Goal: Task Accomplishment & Management: Manage account settings

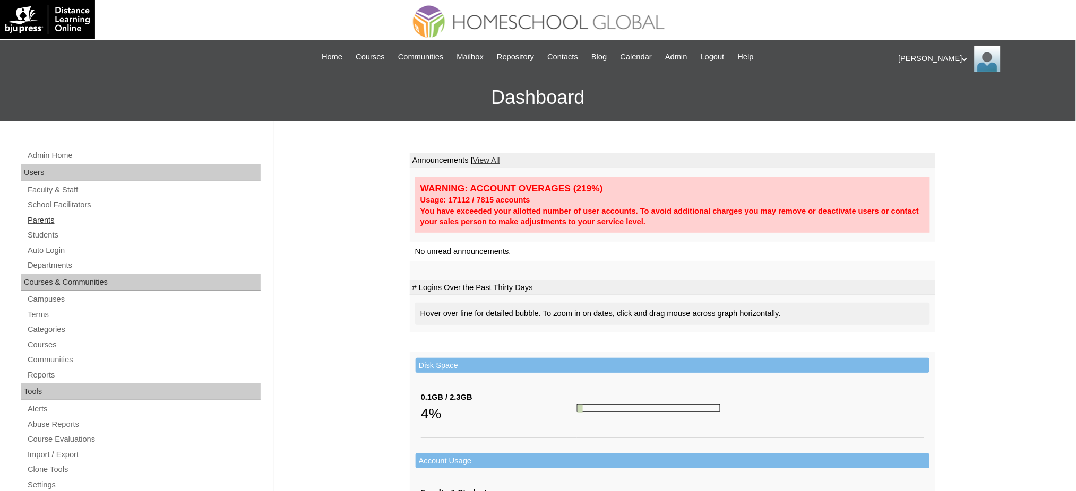
click at [41, 217] on link "Parents" at bounding box center [144, 220] width 234 height 13
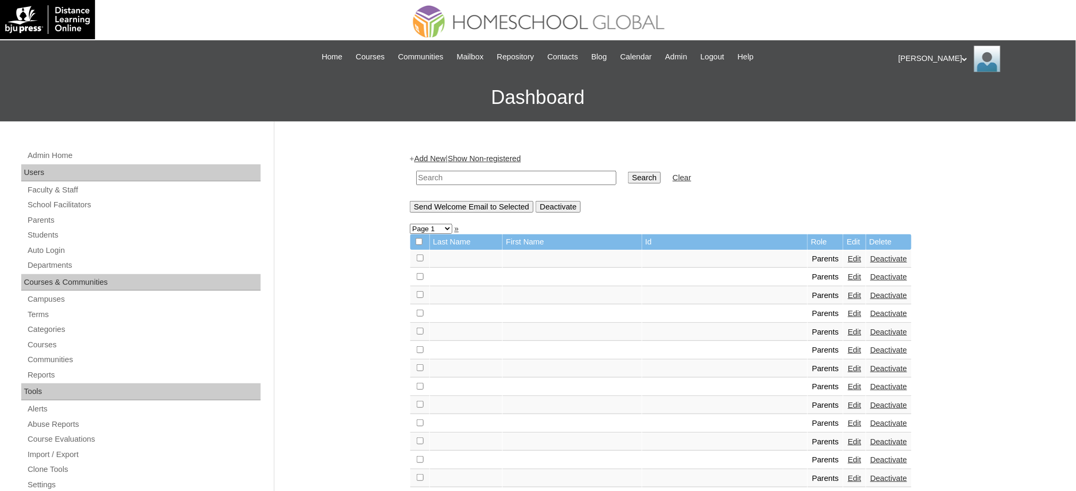
click at [440, 175] on input "text" at bounding box center [516, 178] width 200 height 14
paste input "MHP0194-TECHPH2024"
type input "MHP0194-TECHPH2024"
click at [628, 178] on input "Search" at bounding box center [644, 178] width 33 height 12
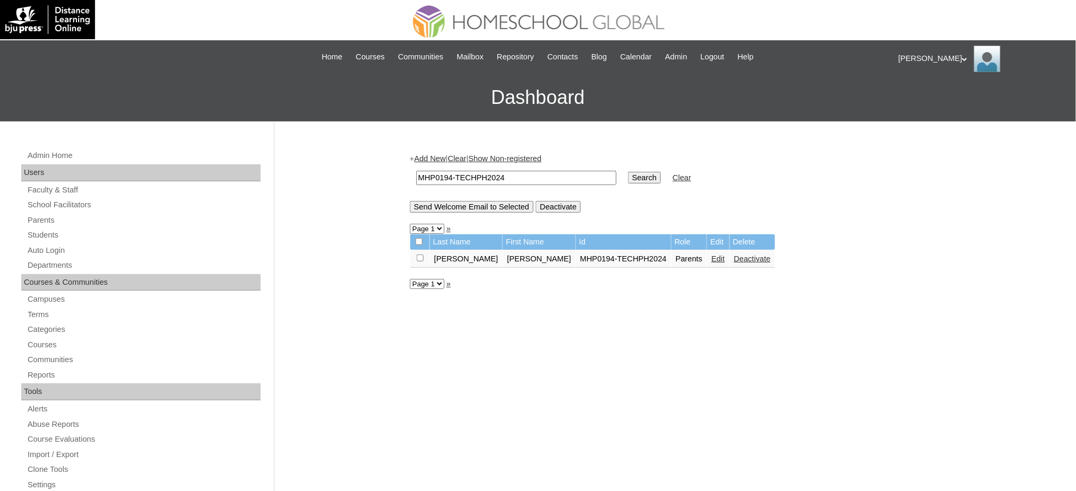
click at [711, 255] on link "Edit" at bounding box center [717, 259] width 13 height 8
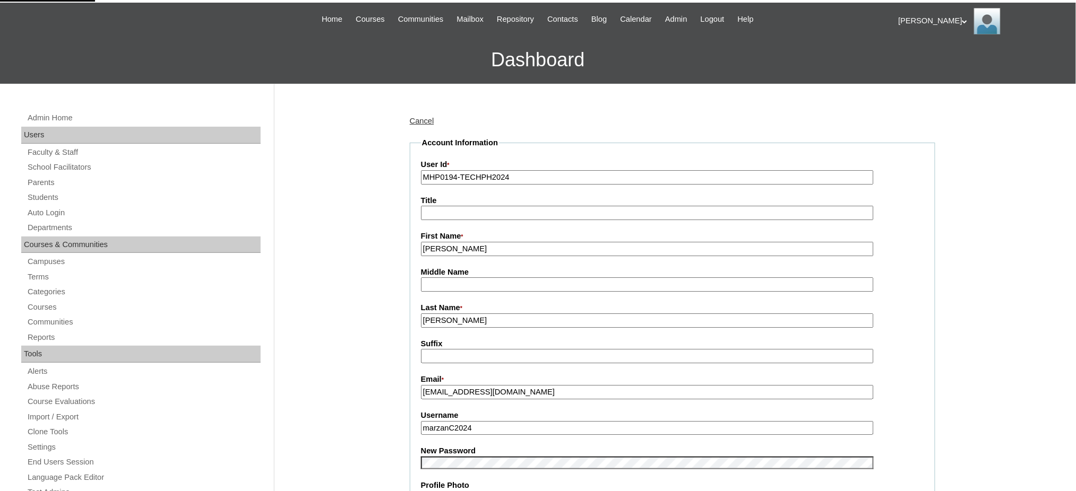
scroll to position [71, 0]
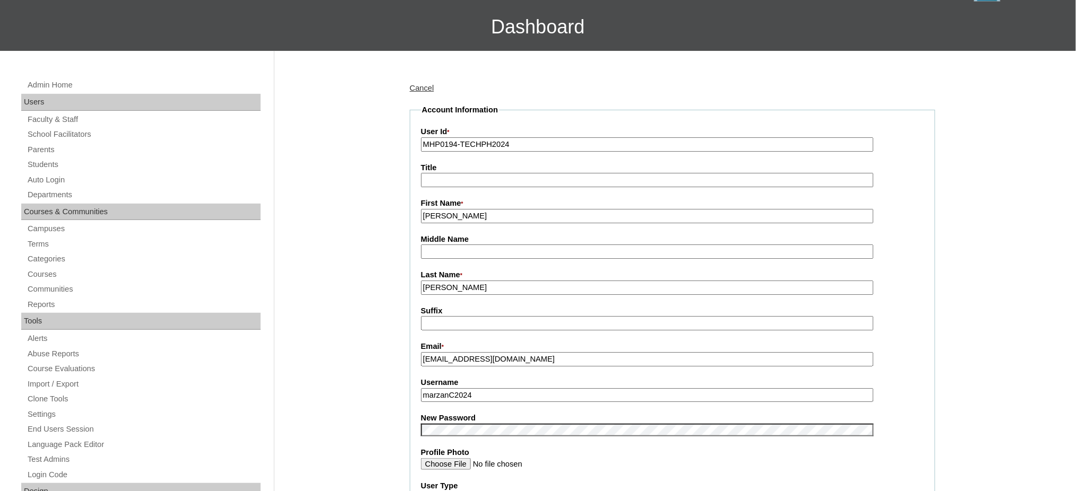
click at [488, 388] on input "marzanC2024" at bounding box center [647, 395] width 453 height 14
click at [490, 393] on input "marzanC2024" at bounding box center [647, 395] width 453 height 14
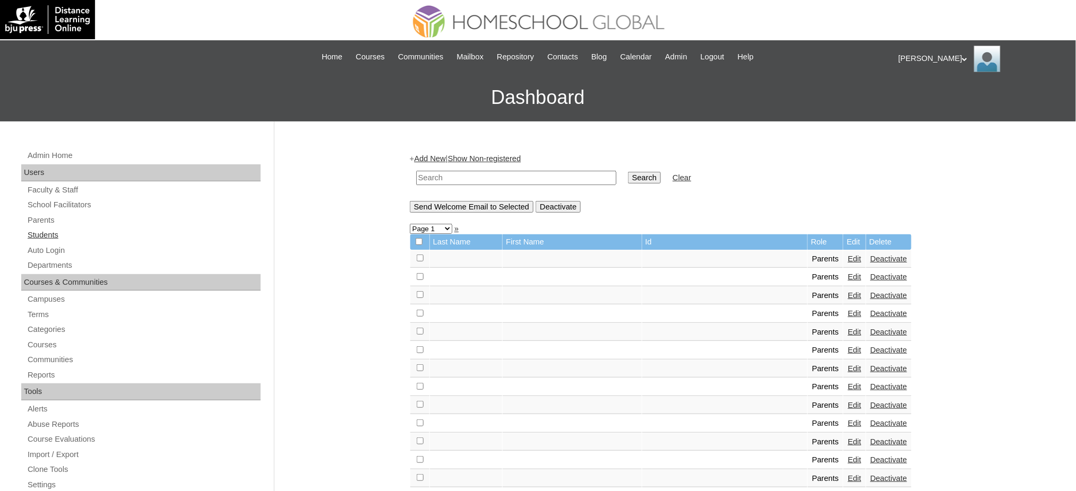
click at [50, 236] on link "Students" at bounding box center [144, 235] width 234 height 13
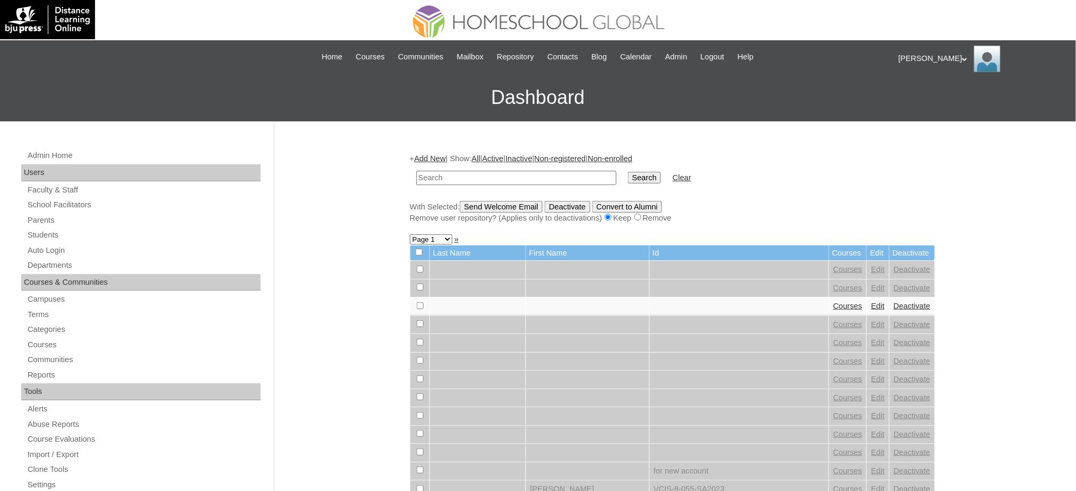
paste input "MHS0227-TECHPH2024"
type input "MHS0227-TECHPH2024"
click at [628, 176] on input "Search" at bounding box center [644, 178] width 33 height 12
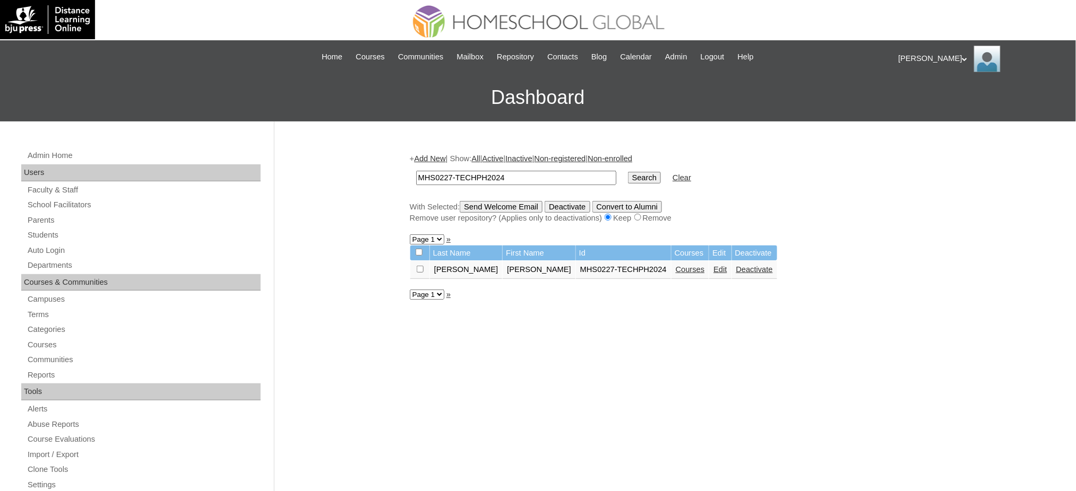
click at [713, 269] on link "Edit" at bounding box center [719, 269] width 13 height 8
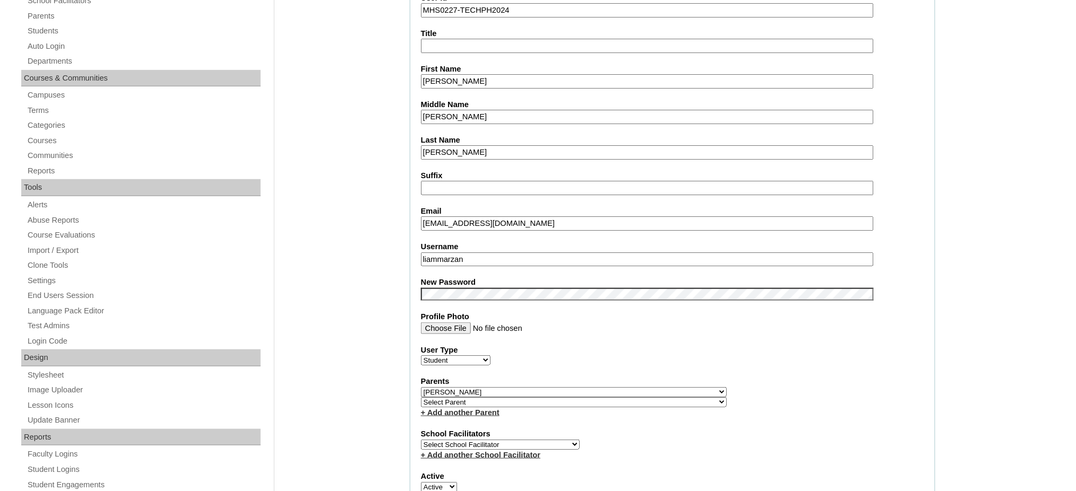
scroll to position [212, 0]
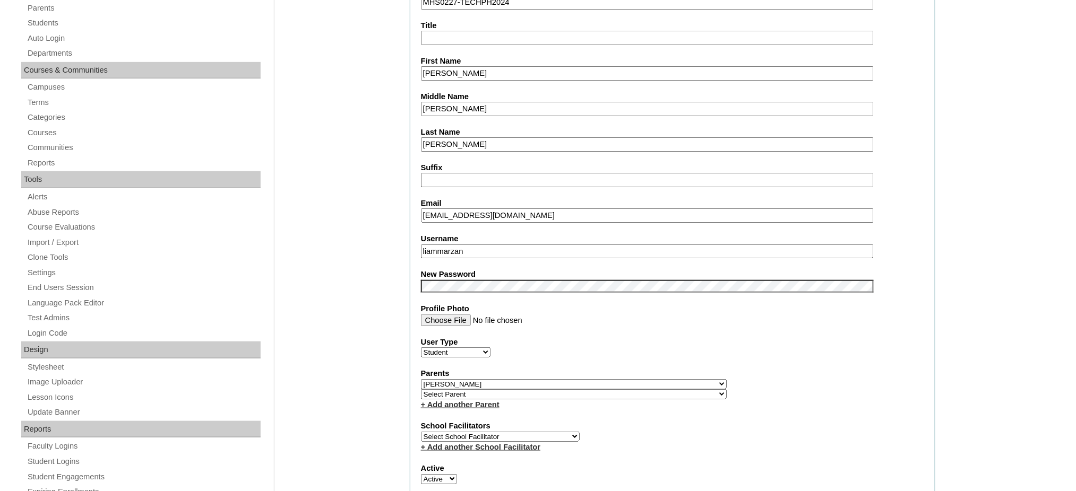
click at [487, 245] on input "liammarzan" at bounding box center [647, 252] width 453 height 14
click at [467, 67] on input "Liam Gavin" at bounding box center [647, 73] width 453 height 14
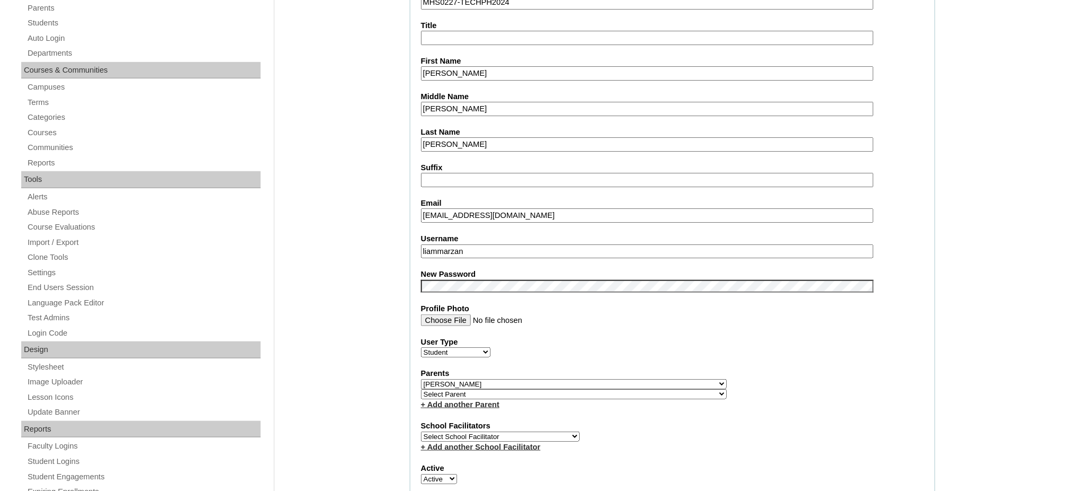
click at [467, 67] on input "Liam Gavin" at bounding box center [647, 73] width 453 height 14
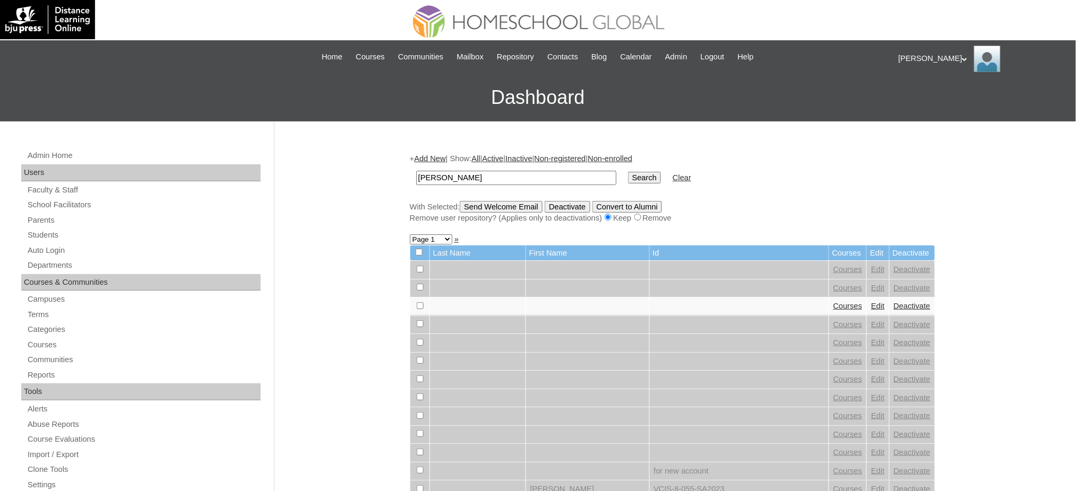
type input "[PERSON_NAME]"
click at [628, 181] on input "Search" at bounding box center [644, 178] width 33 height 12
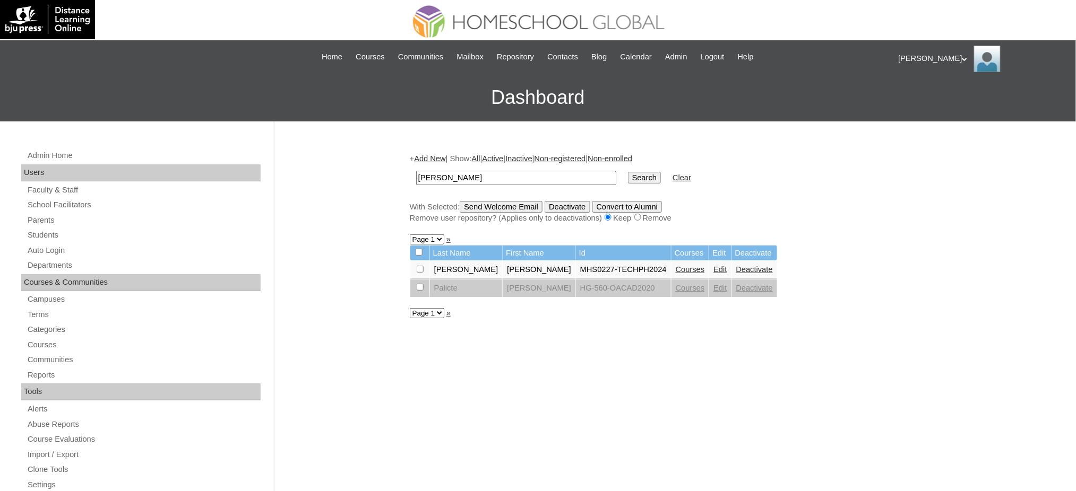
click at [676, 268] on link "Courses" at bounding box center [690, 269] width 29 height 8
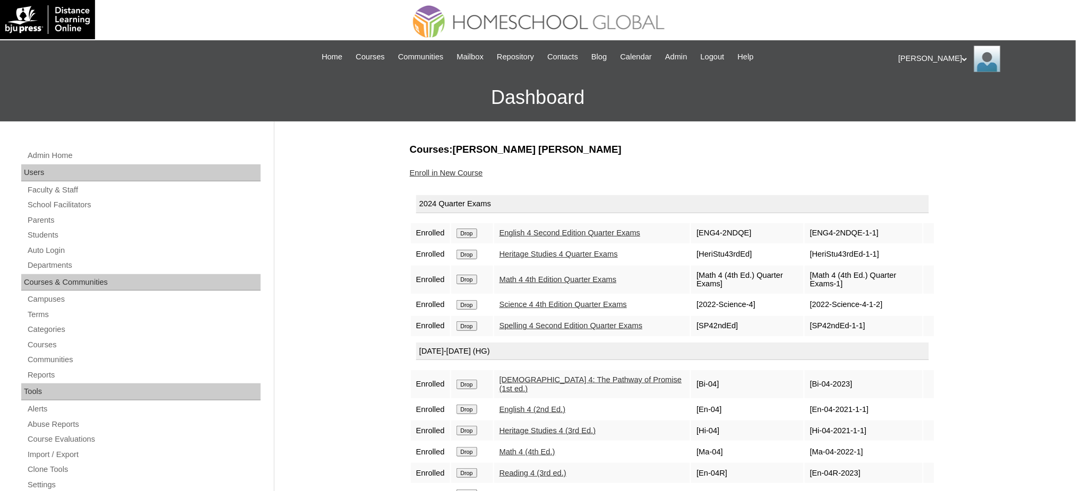
click at [465, 233] on input "Drop" at bounding box center [466, 234] width 21 height 10
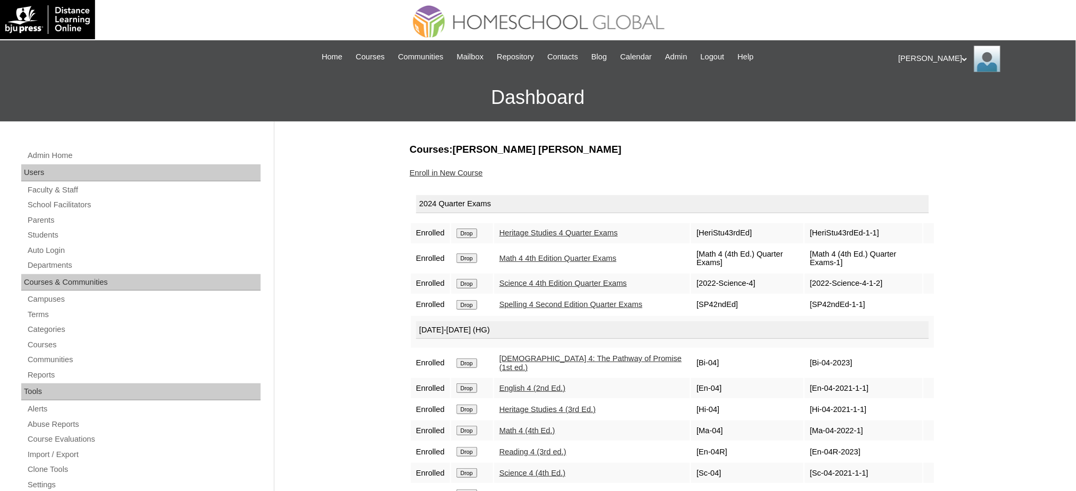
click at [470, 235] on input "Drop" at bounding box center [466, 234] width 21 height 10
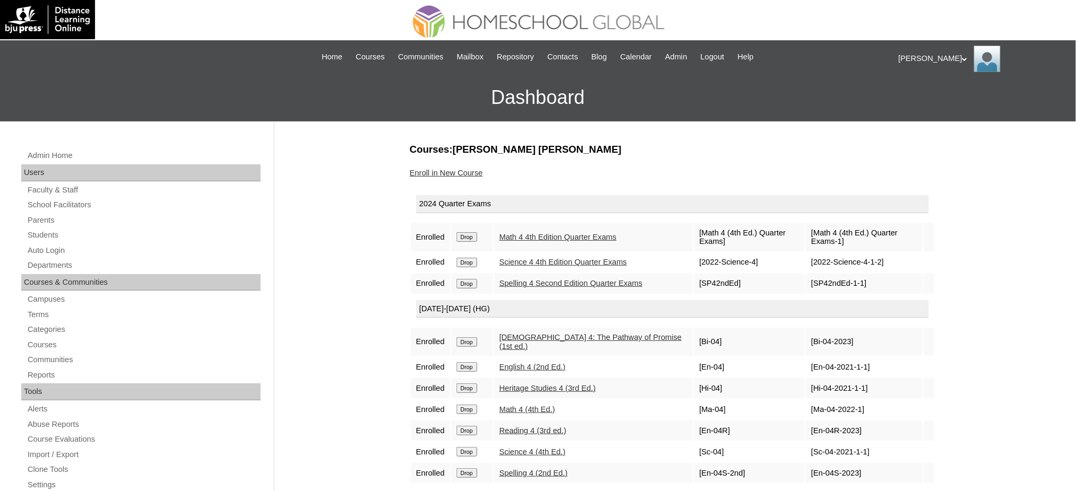
click at [472, 241] on td "Drop" at bounding box center [472, 237] width 42 height 28
click at [473, 236] on input "Drop" at bounding box center [466, 237] width 21 height 10
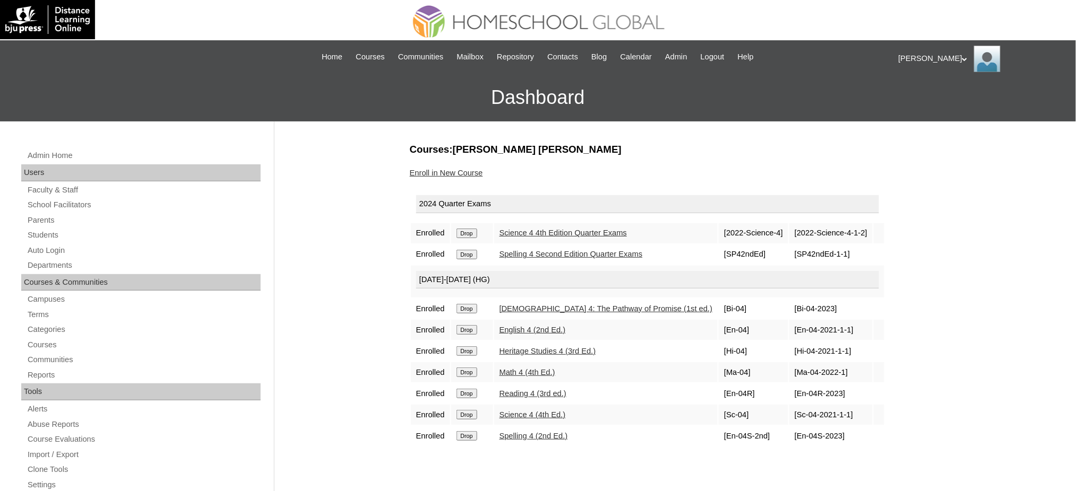
click at [477, 235] on input "Drop" at bounding box center [466, 234] width 21 height 10
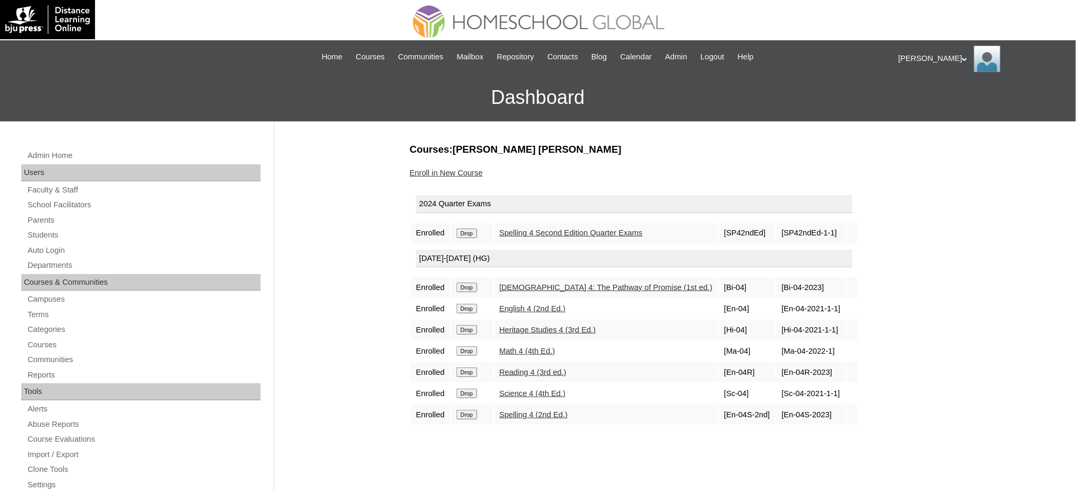
click at [463, 229] on input "Drop" at bounding box center [466, 234] width 21 height 10
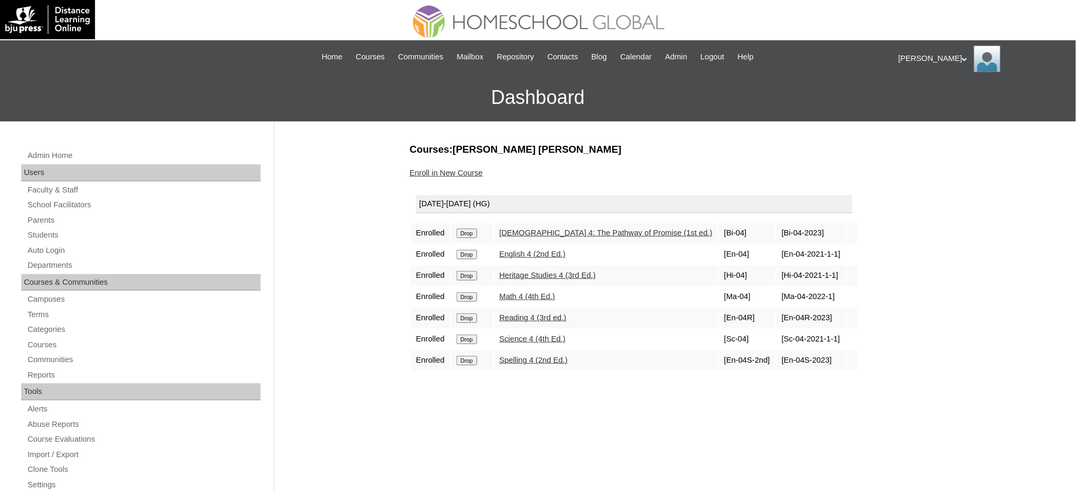
click at [460, 229] on input "Drop" at bounding box center [466, 234] width 21 height 10
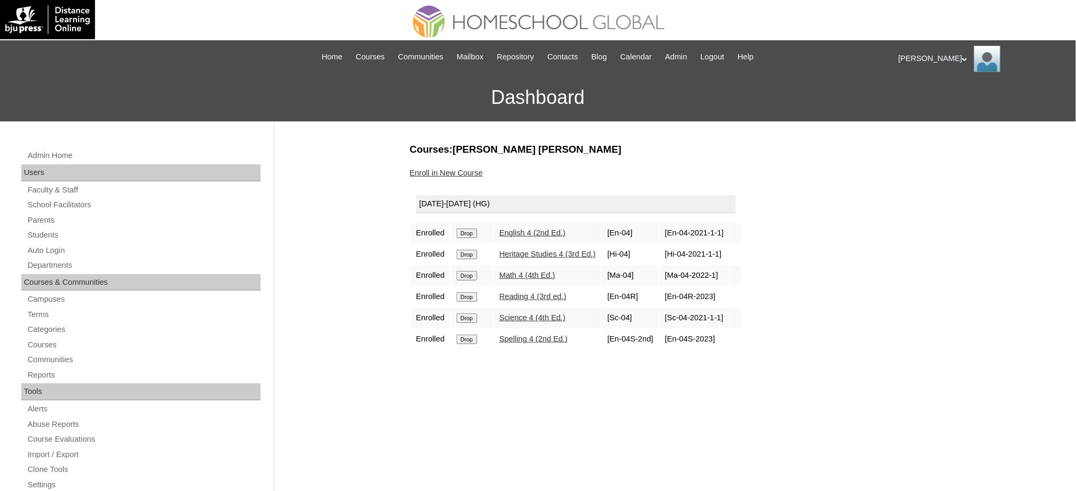
click at [477, 229] on input "Drop" at bounding box center [466, 234] width 21 height 10
click at [471, 229] on input "Drop" at bounding box center [466, 234] width 21 height 10
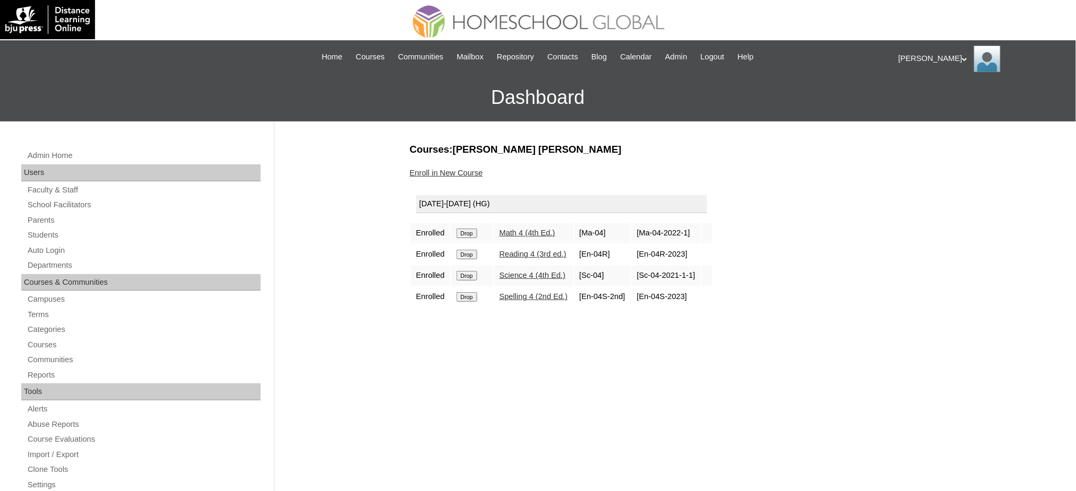
click at [459, 231] on input "Drop" at bounding box center [466, 234] width 21 height 10
click at [459, 232] on input "Drop" at bounding box center [466, 234] width 21 height 10
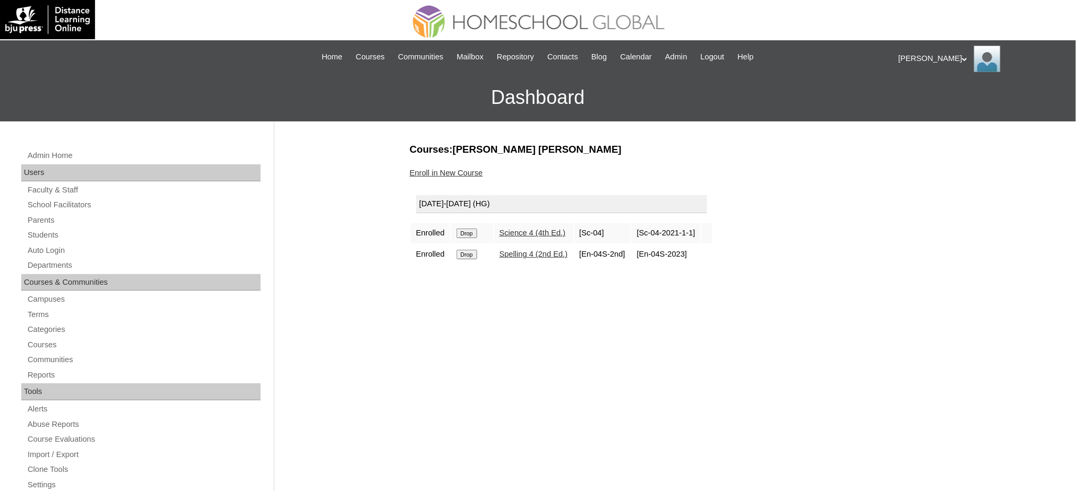
click at [470, 233] on input "Drop" at bounding box center [466, 234] width 21 height 10
click at [473, 234] on input "Drop" at bounding box center [466, 234] width 21 height 10
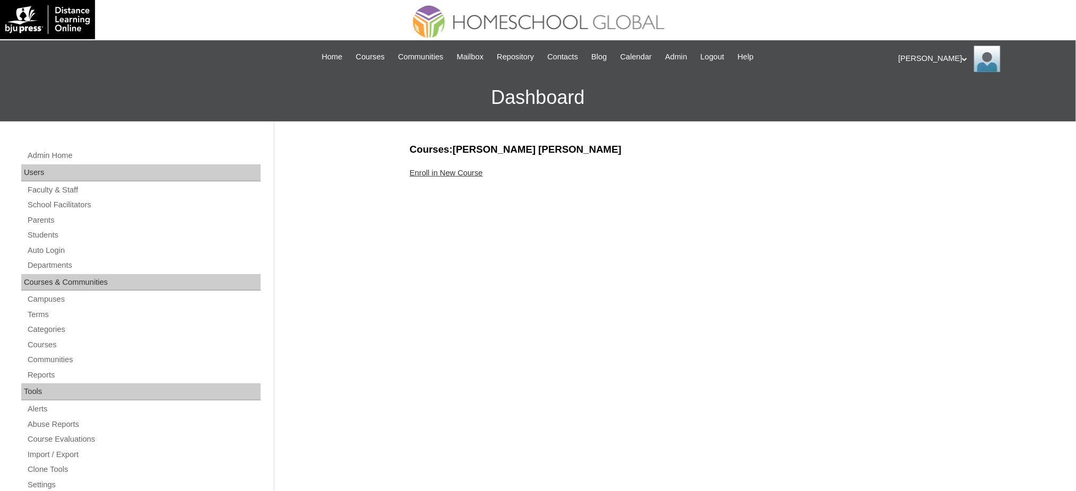
click at [473, 170] on link "Enroll in New Course" at bounding box center [446, 173] width 73 height 8
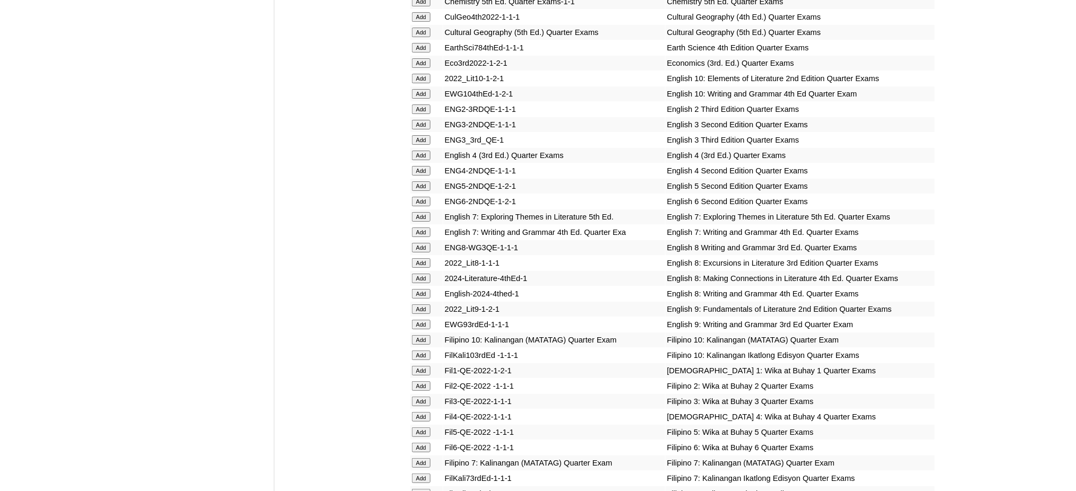
scroll to position [1344, 0]
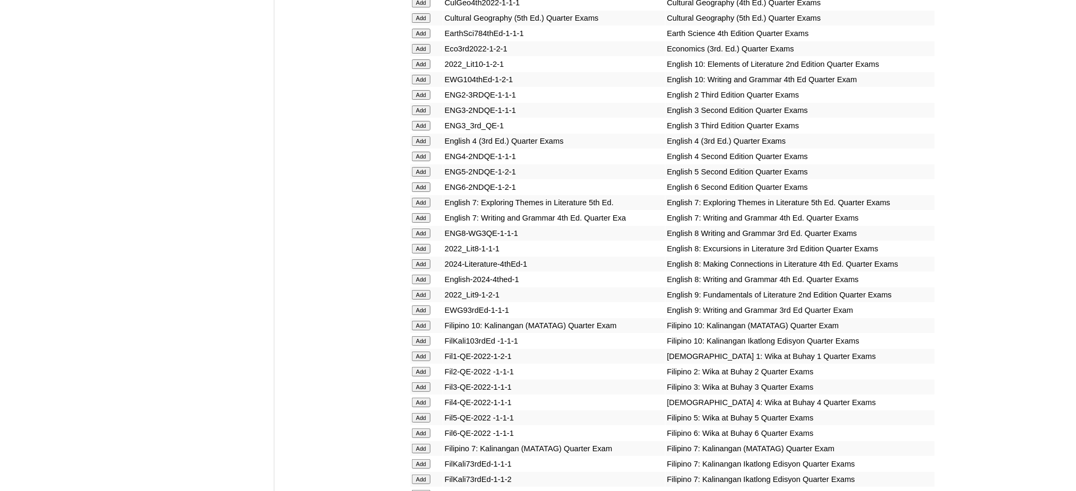
click at [421, 167] on input "Add" at bounding box center [421, 172] width 19 height 10
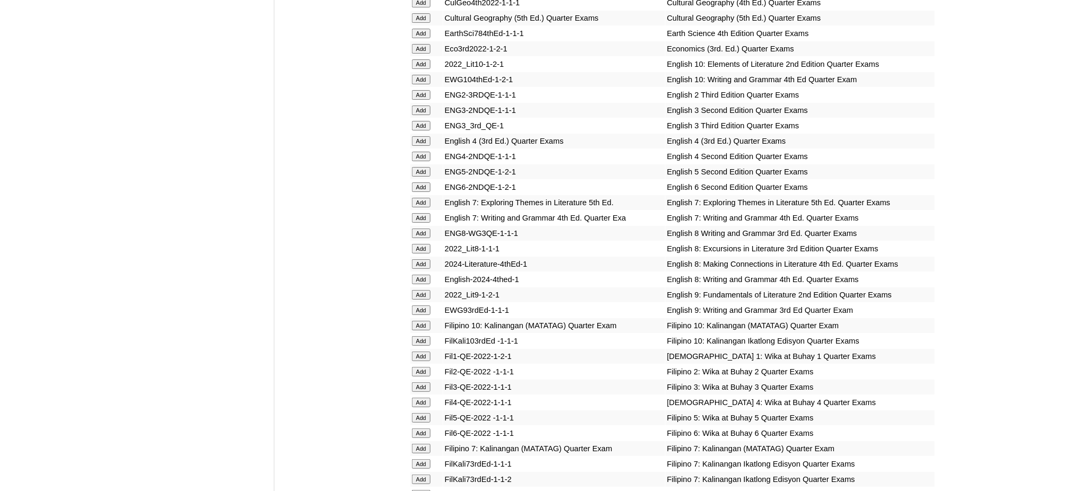
click at [421, 167] on input "Add" at bounding box center [421, 172] width 19 height 10
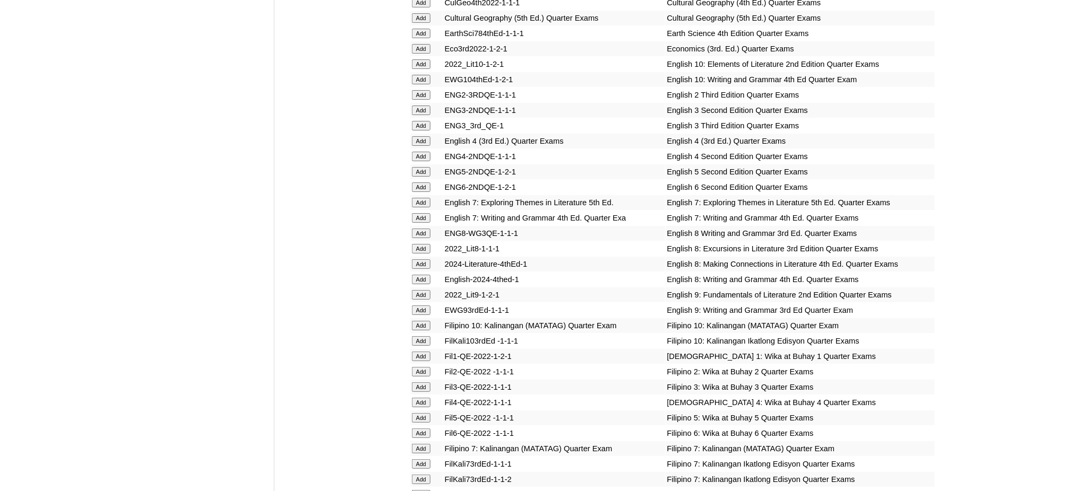
click at [421, 167] on input "Add" at bounding box center [421, 172] width 19 height 10
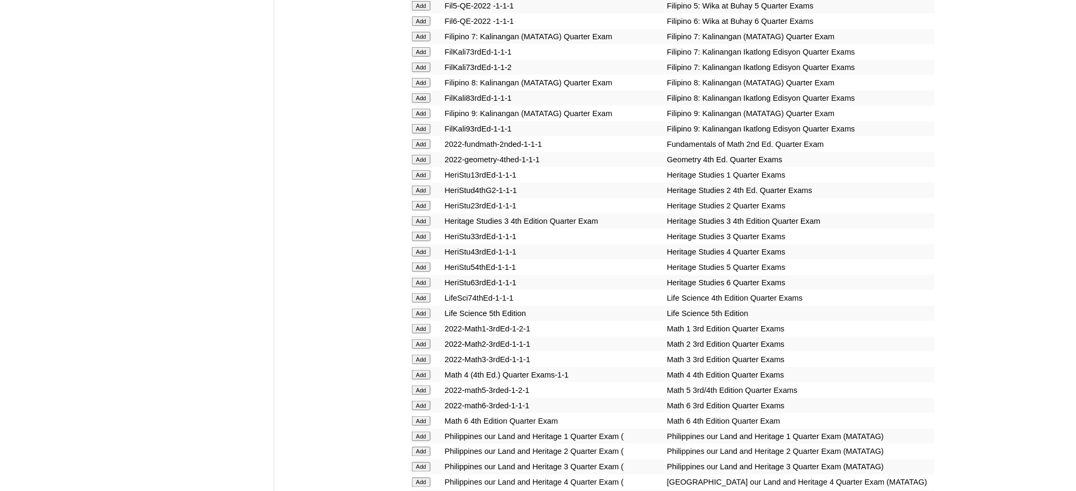
scroll to position [1769, 0]
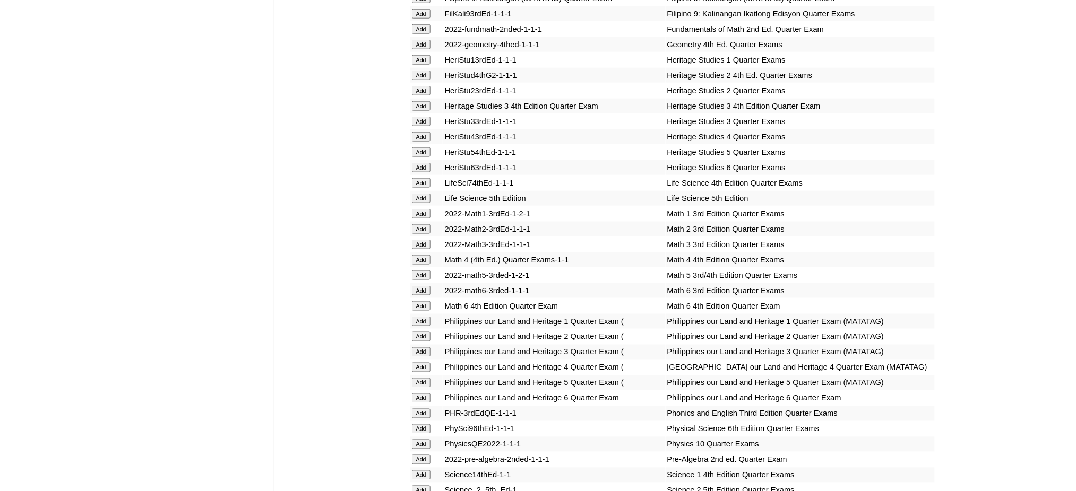
scroll to position [1910, 0]
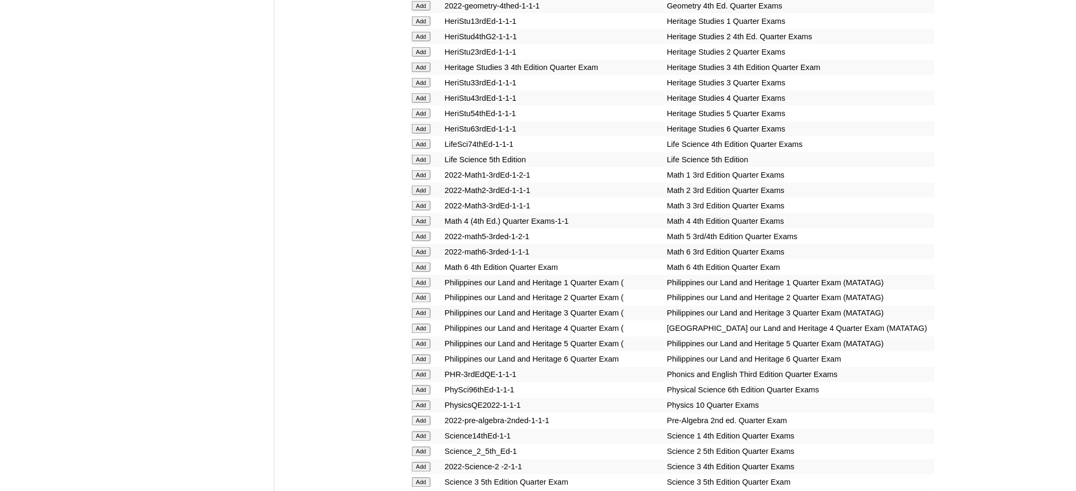
click at [427, 109] on input "Add" at bounding box center [421, 114] width 19 height 10
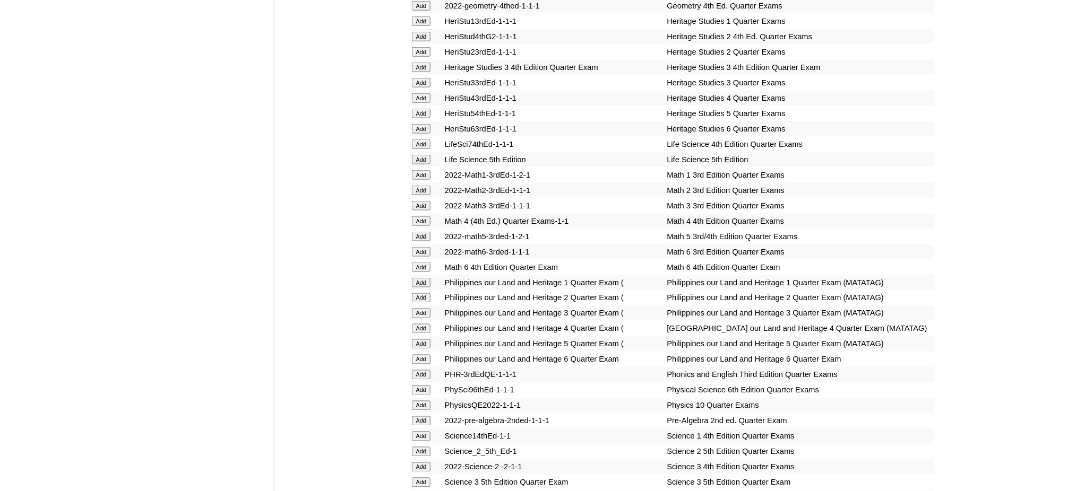
click at [427, 109] on input "Add" at bounding box center [421, 114] width 19 height 10
click at [419, 232] on input "Add" at bounding box center [421, 237] width 19 height 10
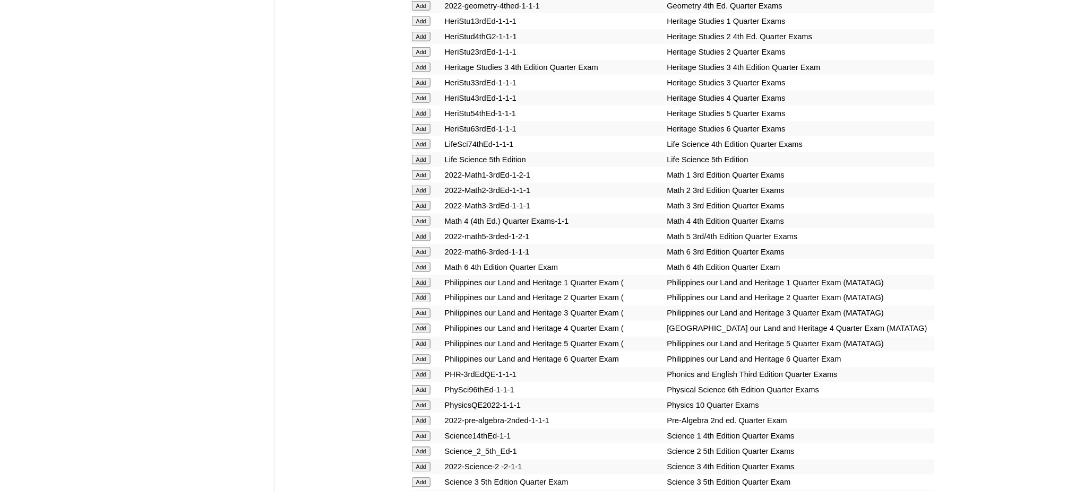
click at [419, 232] on input "Add" at bounding box center [421, 237] width 19 height 10
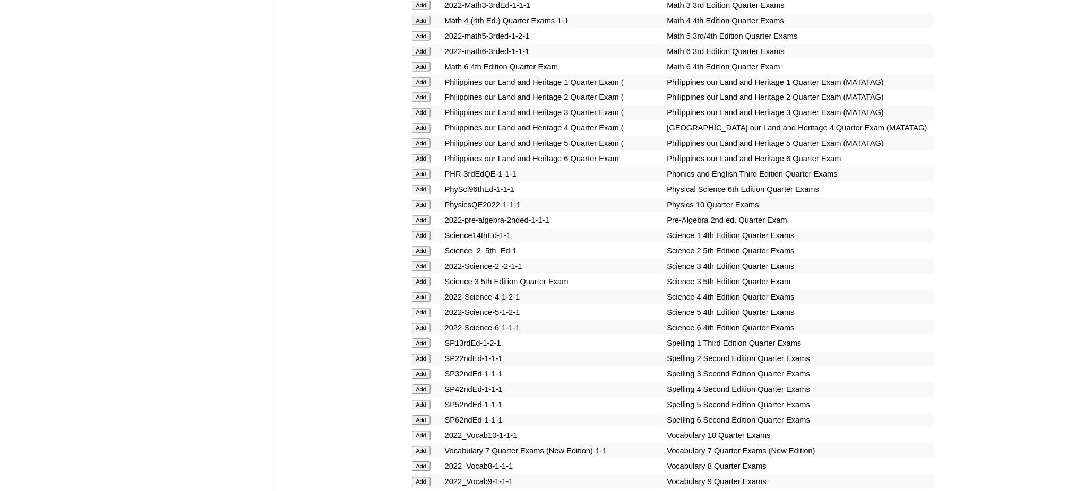
scroll to position [2264, 0]
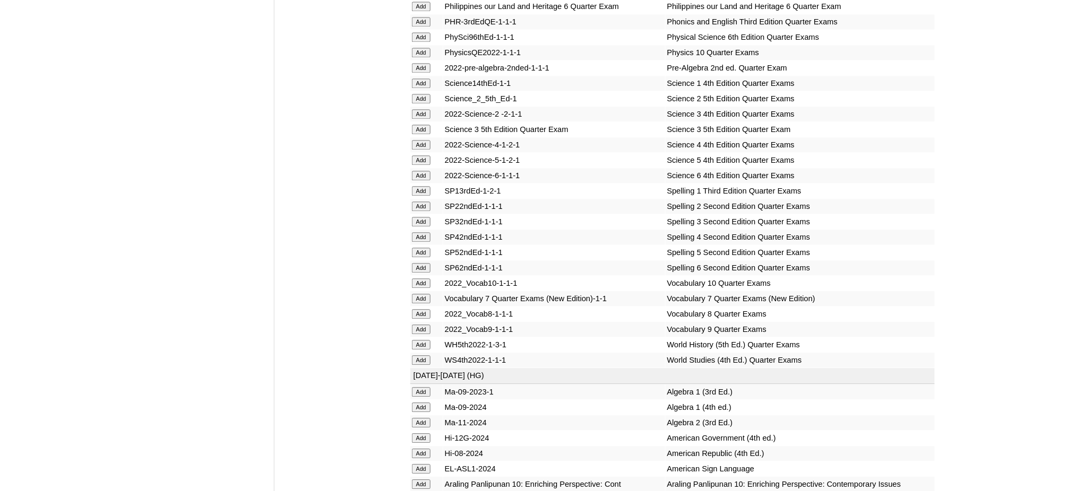
click at [415, 155] on input "Add" at bounding box center [421, 160] width 19 height 10
click at [421, 248] on input "Add" at bounding box center [421, 253] width 19 height 10
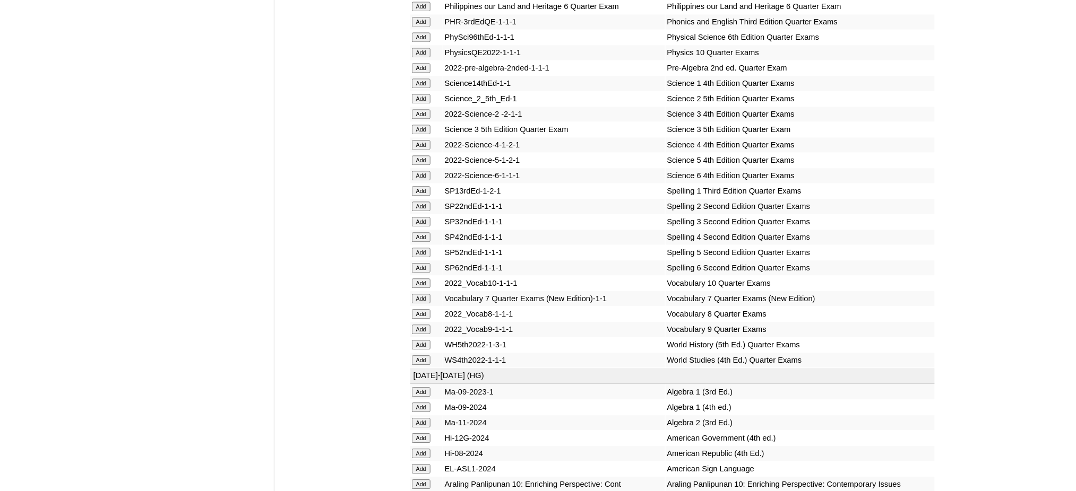
click at [421, 248] on input "Add" at bounding box center [421, 253] width 19 height 10
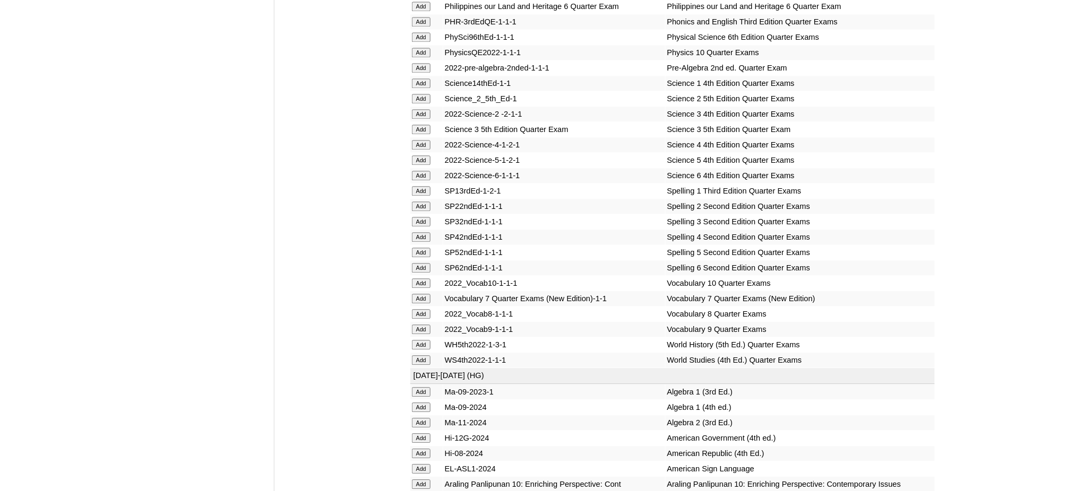
click at [421, 248] on input "Add" at bounding box center [421, 253] width 19 height 10
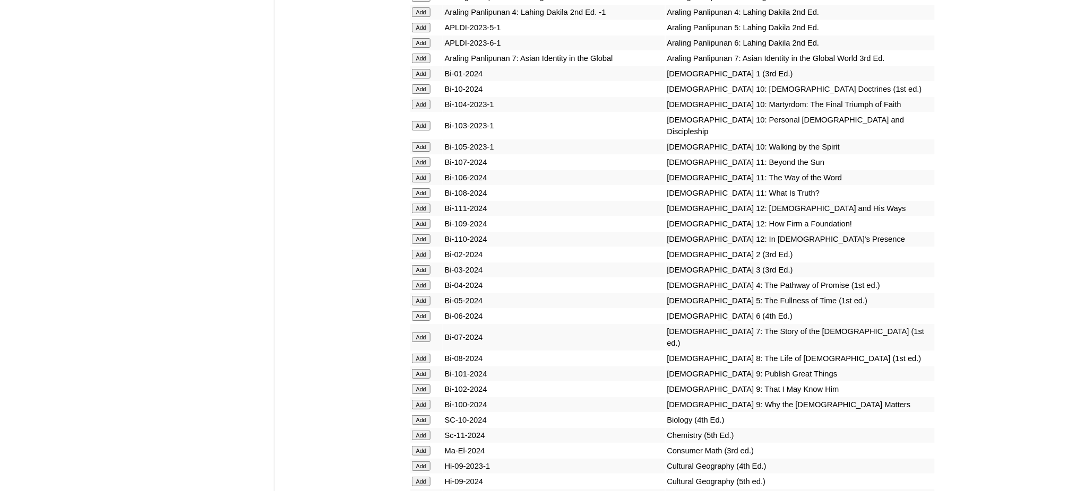
scroll to position [2830, 0]
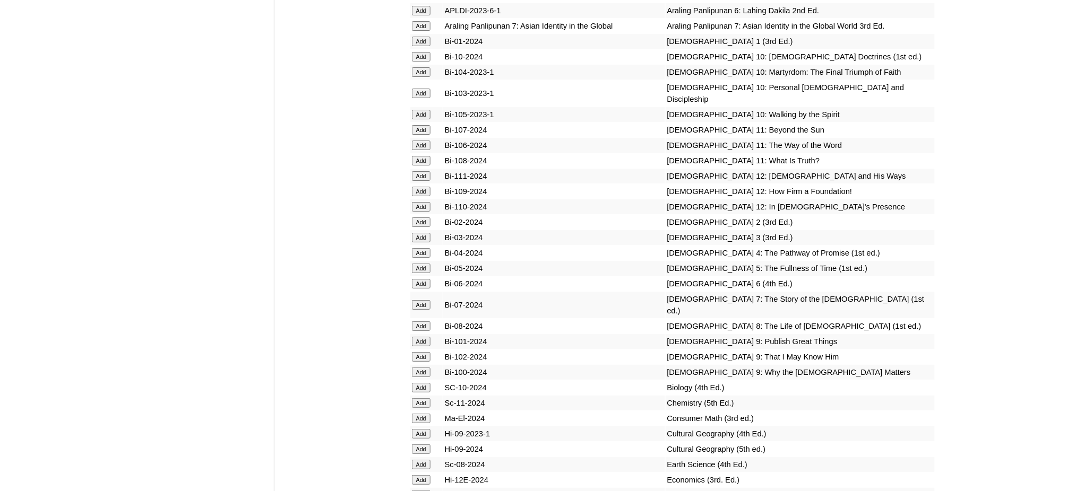
click at [414, 264] on input "Add" at bounding box center [421, 269] width 19 height 10
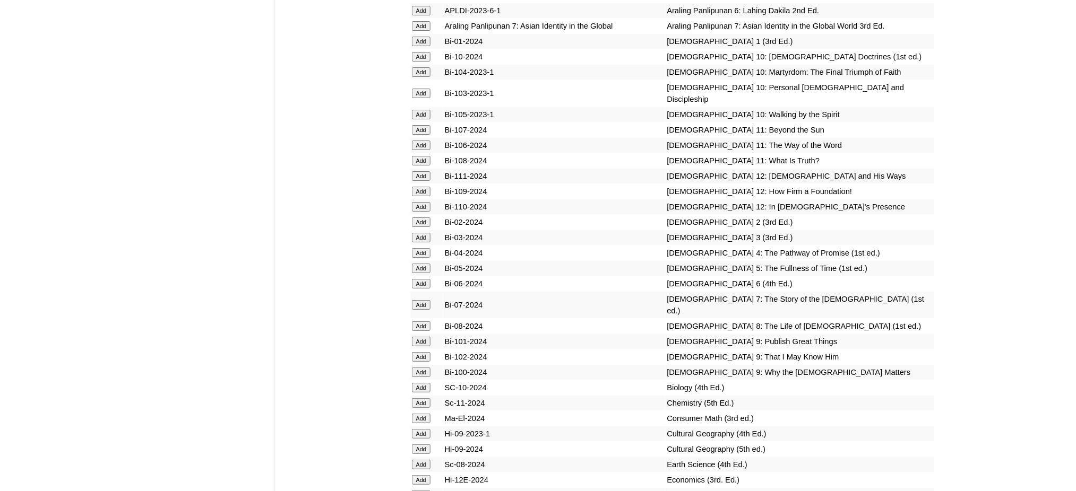
click at [414, 264] on input "Add" at bounding box center [421, 269] width 19 height 10
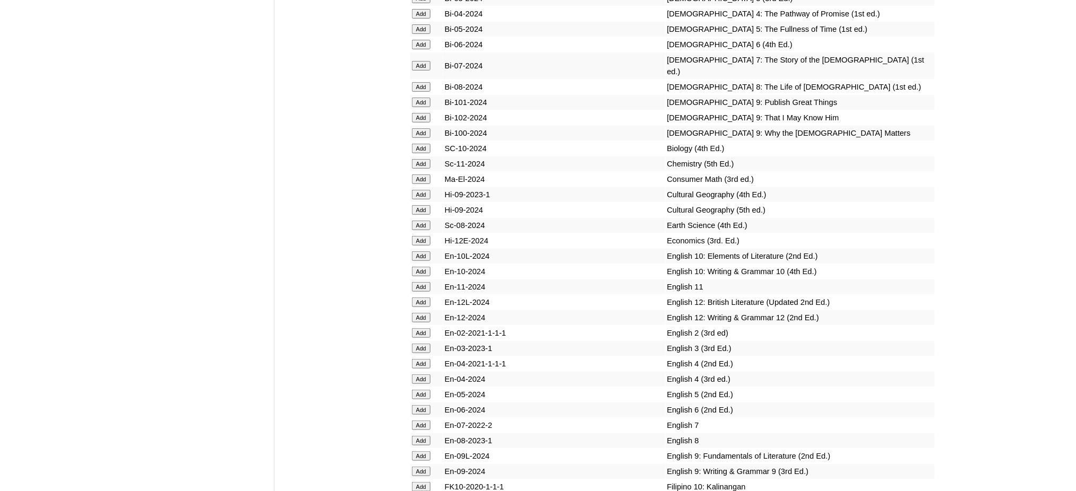
scroll to position [3184, 0]
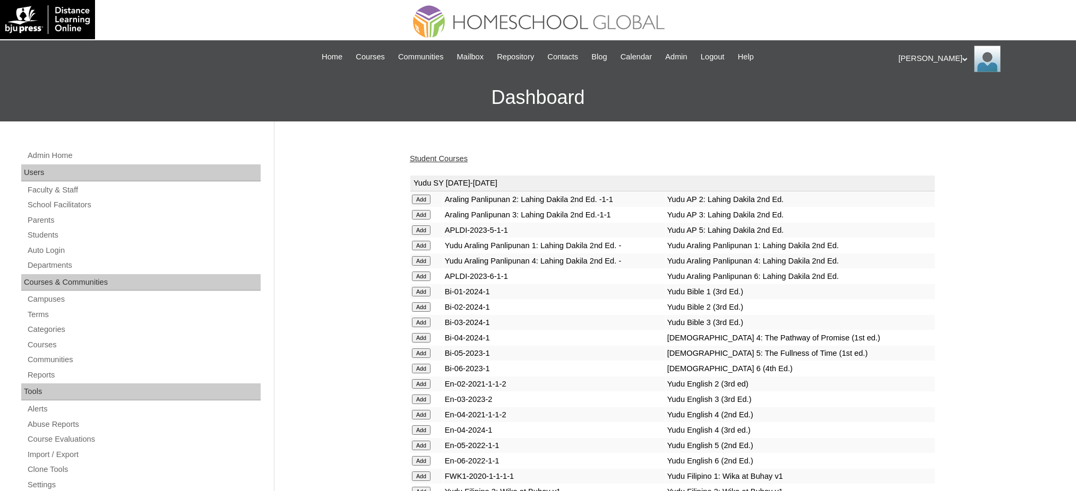
click at [422, 202] on input "Add" at bounding box center [421, 200] width 19 height 10
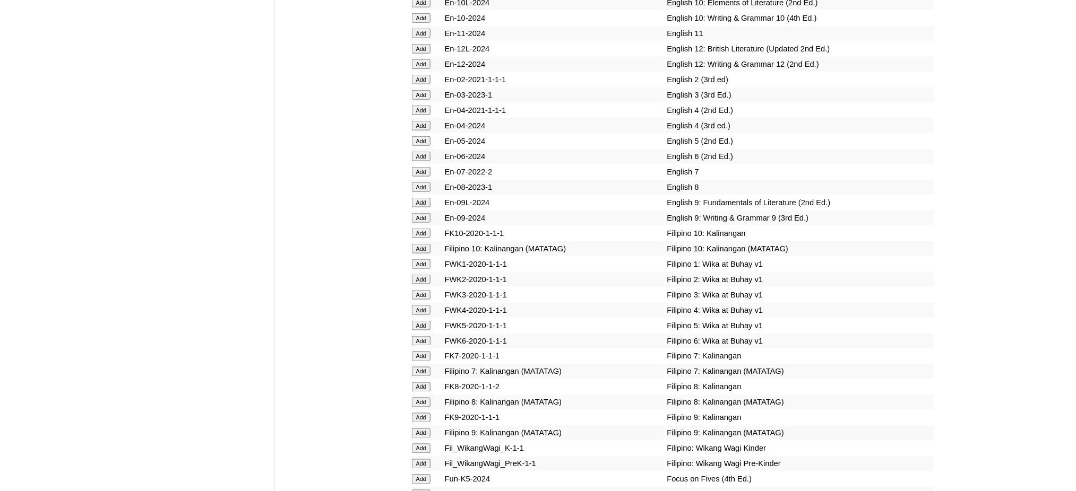
scroll to position [3325, 0]
click at [419, 134] on input "Add" at bounding box center [421, 139] width 19 height 10
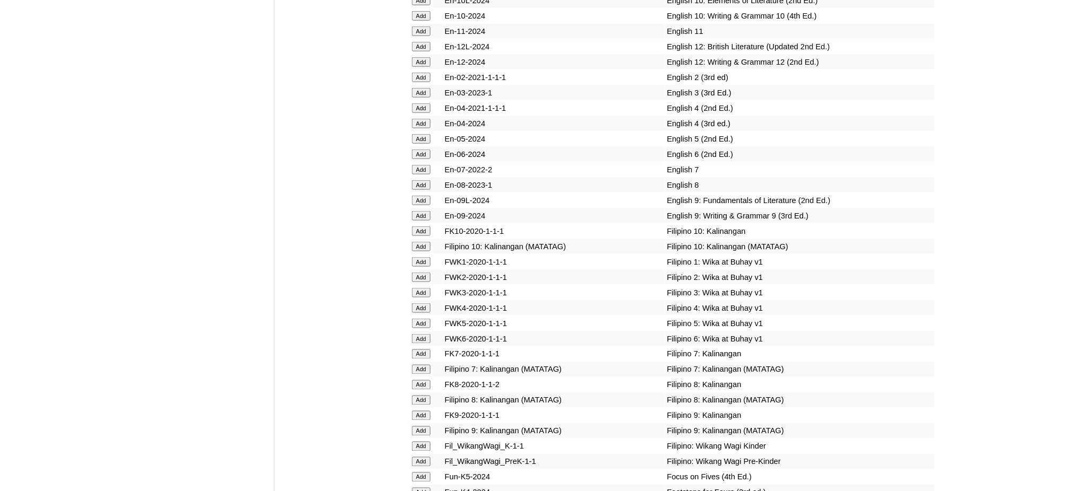
click at [419, 134] on input "Add" at bounding box center [421, 139] width 19 height 10
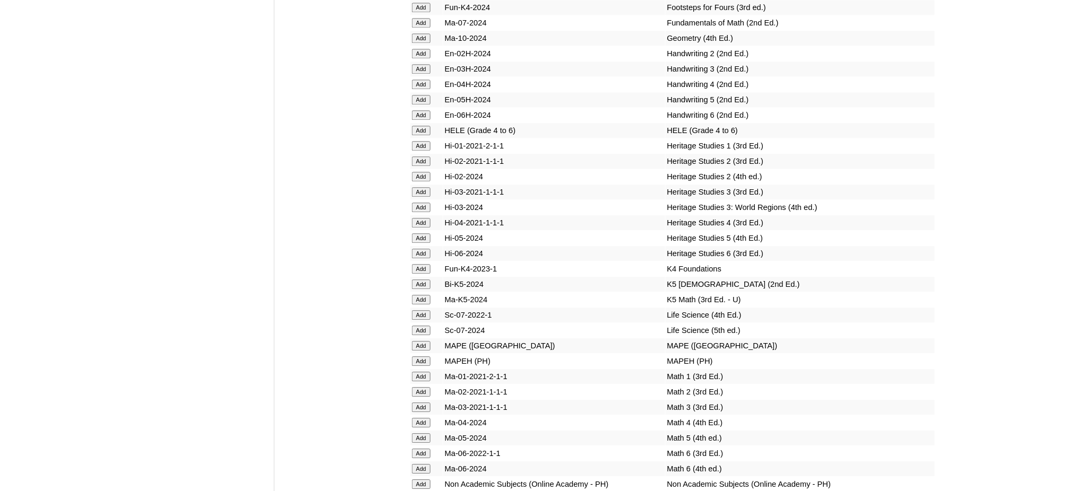
scroll to position [3821, 0]
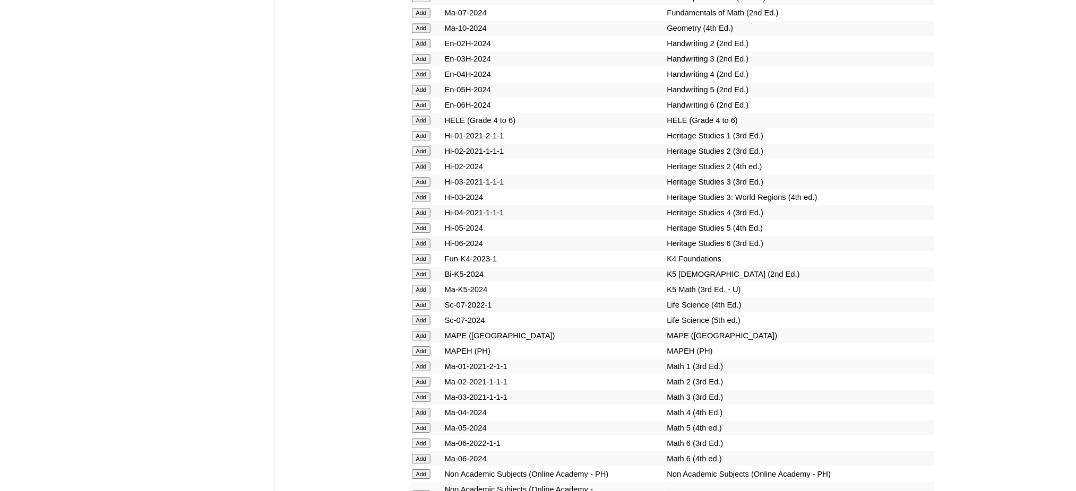
click at [422, 223] on input "Add" at bounding box center [421, 228] width 19 height 10
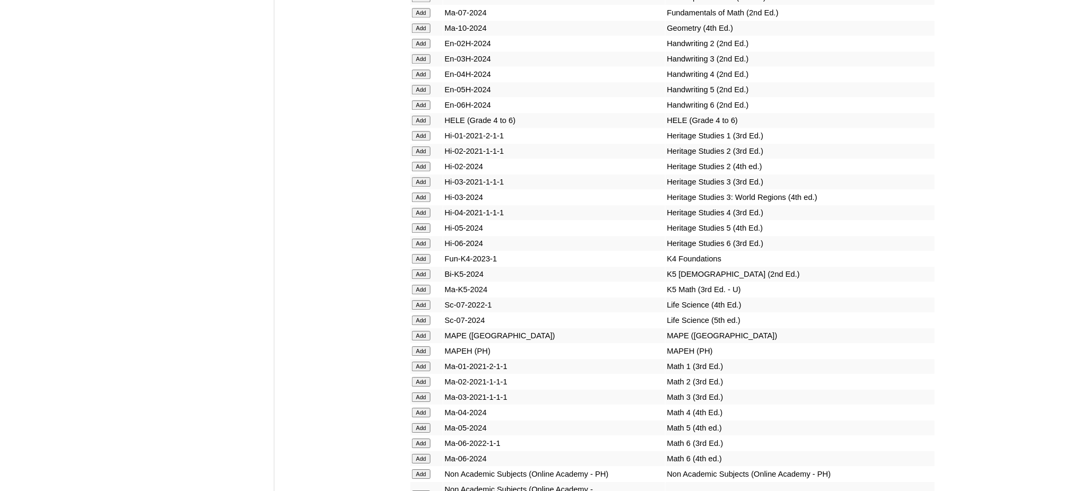
click at [422, 223] on input "Add" at bounding box center [421, 228] width 19 height 10
click at [421, 331] on input "Add" at bounding box center [421, 336] width 19 height 10
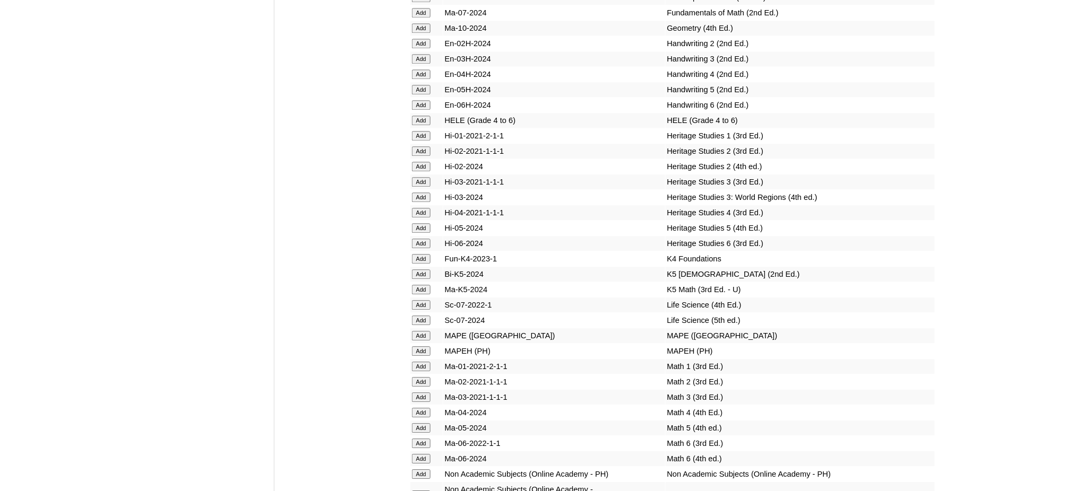
click at [421, 331] on input "Add" at bounding box center [421, 336] width 19 height 10
click at [426, 423] on input "Add" at bounding box center [421, 428] width 19 height 10
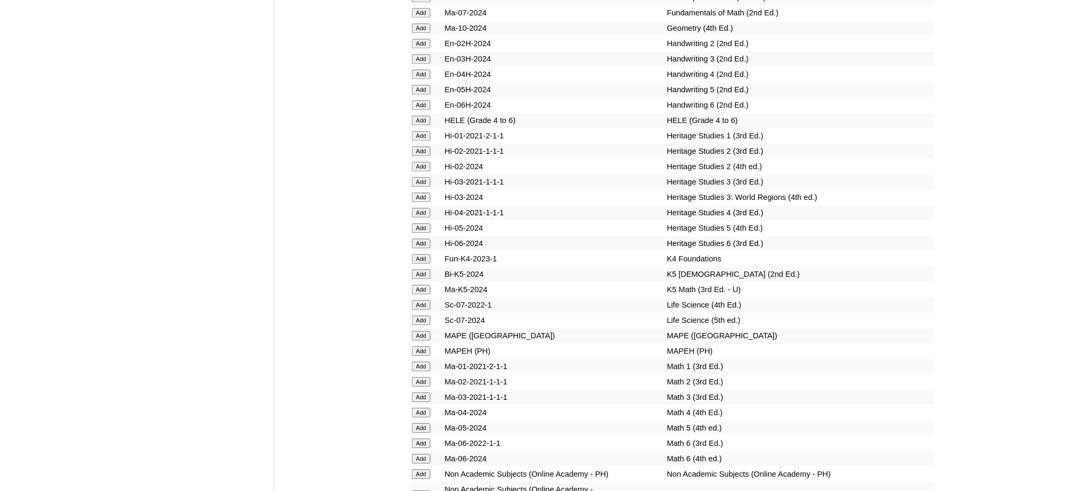
click at [426, 423] on input "Add" at bounding box center [421, 428] width 19 height 10
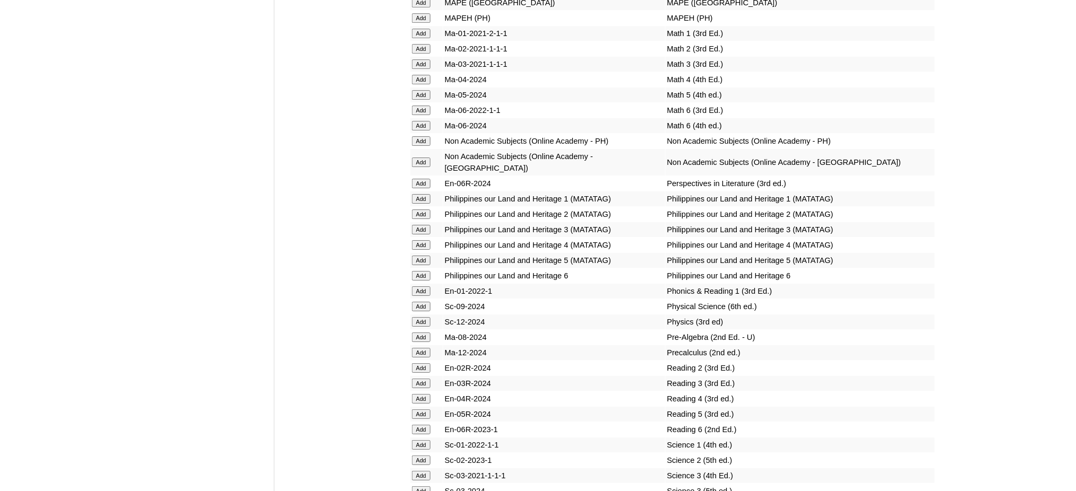
scroll to position [4316, 0]
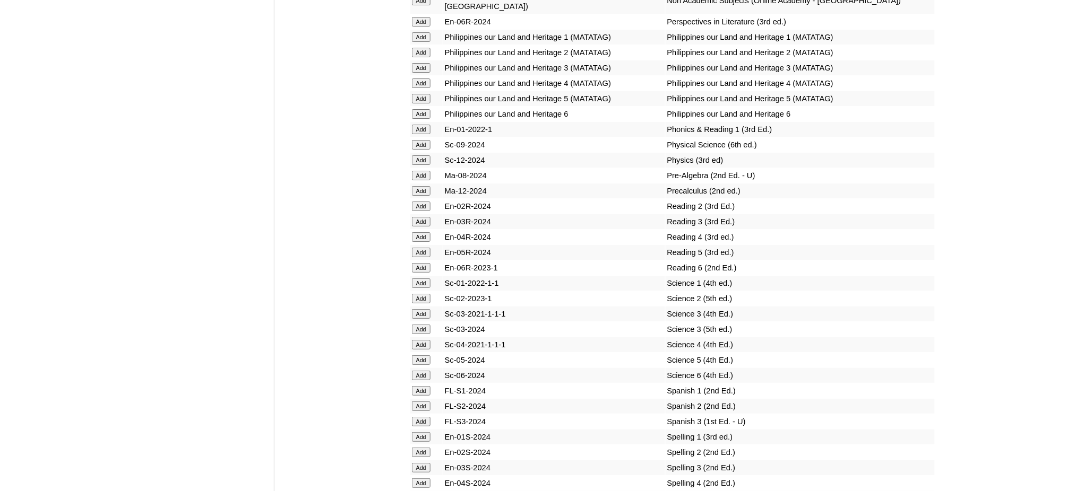
click at [422, 248] on input "Add" at bounding box center [421, 253] width 19 height 10
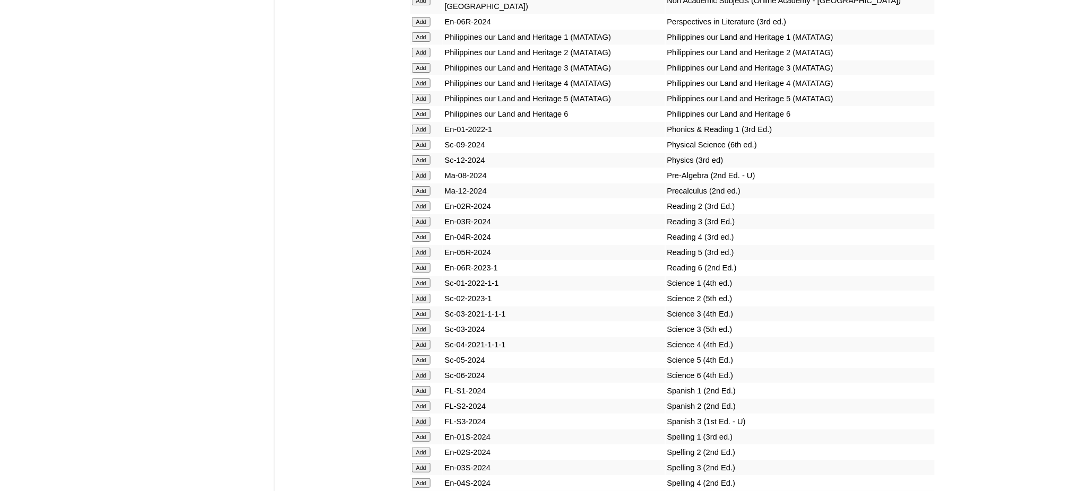
click at [422, 248] on input "Add" at bounding box center [421, 253] width 19 height 10
click at [417, 356] on input "Add" at bounding box center [421, 361] width 19 height 10
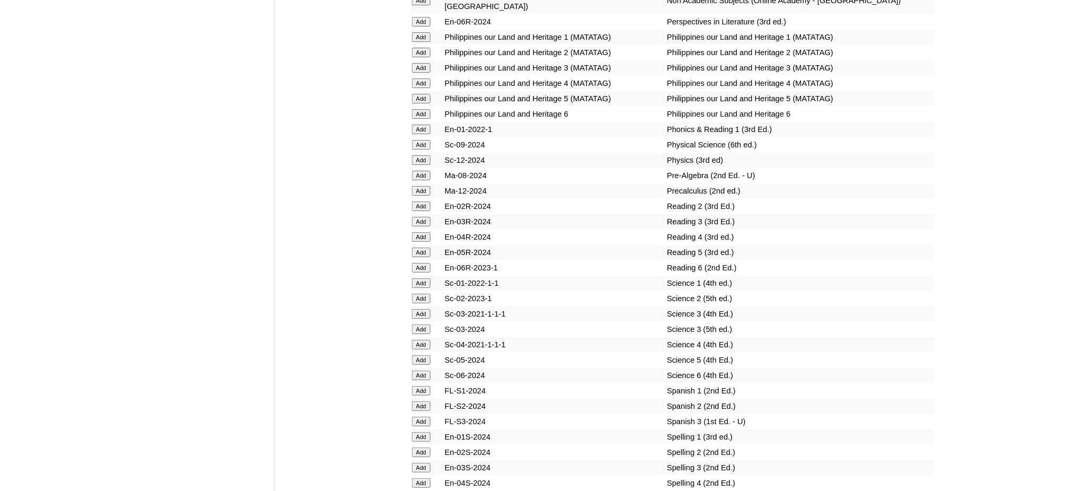
click at [417, 356] on input "Add" at bounding box center [421, 361] width 19 height 10
click at [423, 491] on input "Add" at bounding box center [421, 499] width 19 height 10
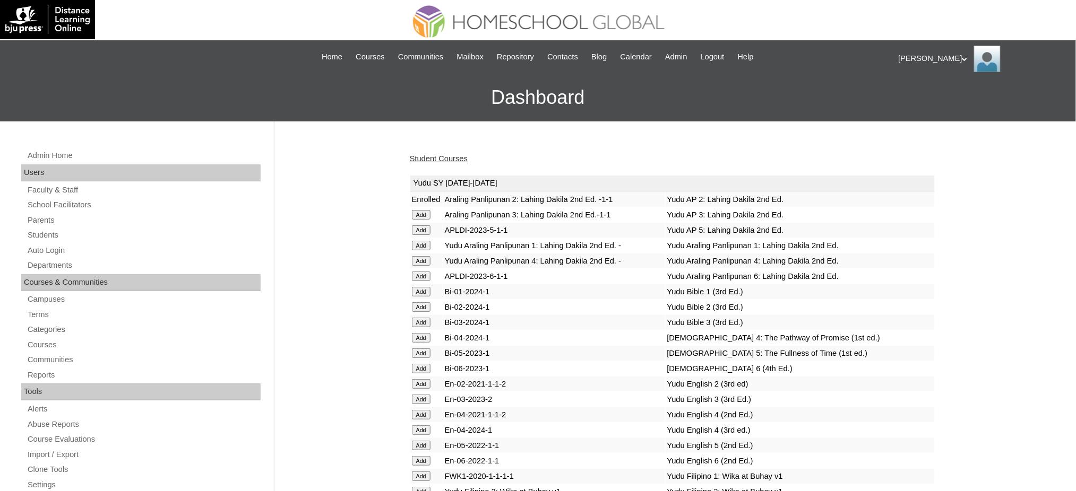
click at [456, 160] on link "Student Courses" at bounding box center [439, 158] width 58 height 8
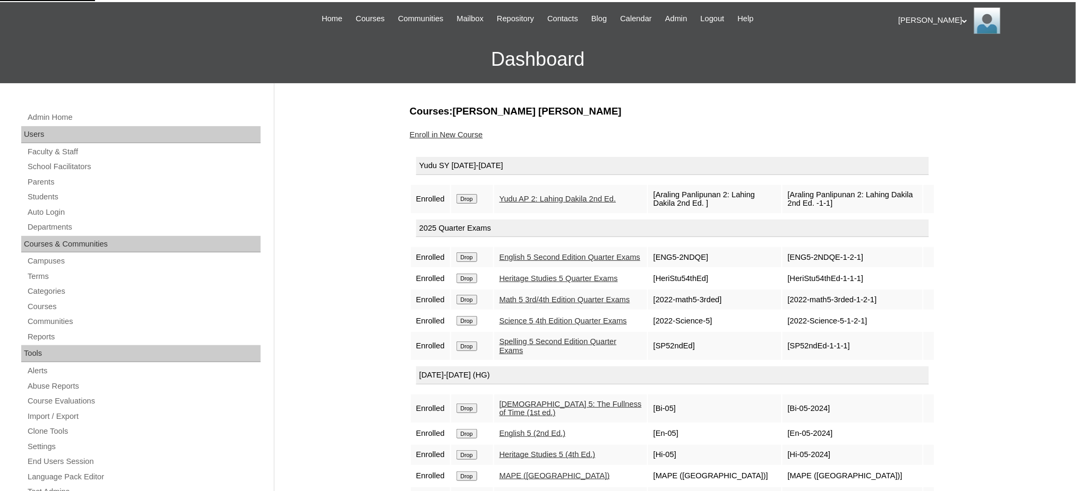
scroll to position [71, 0]
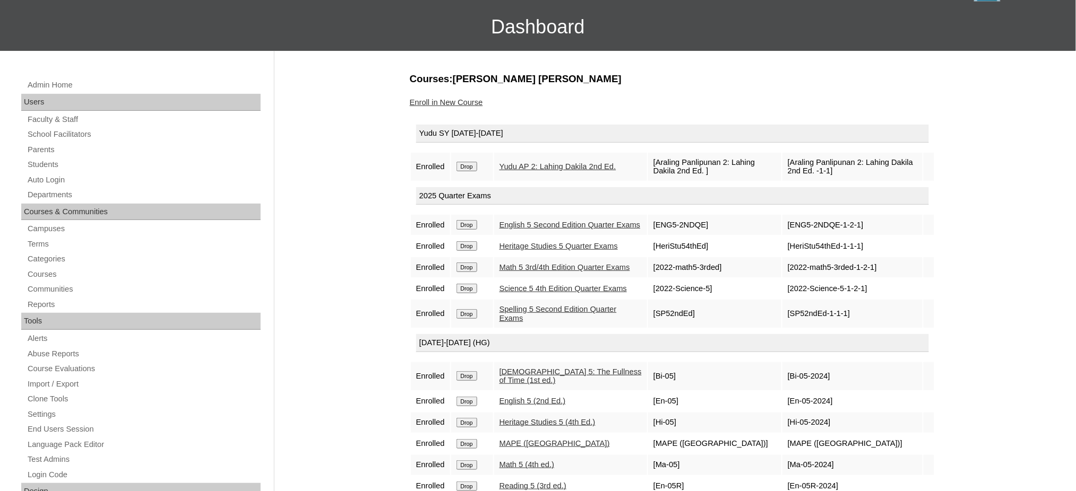
click at [461, 167] on input "Drop" at bounding box center [466, 167] width 21 height 10
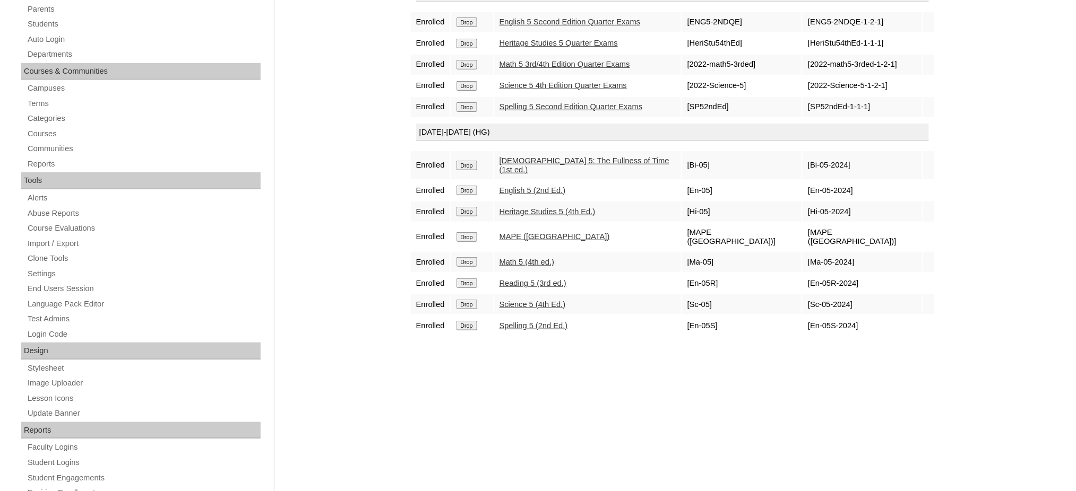
scroll to position [212, 0]
